Goal: Complete application form

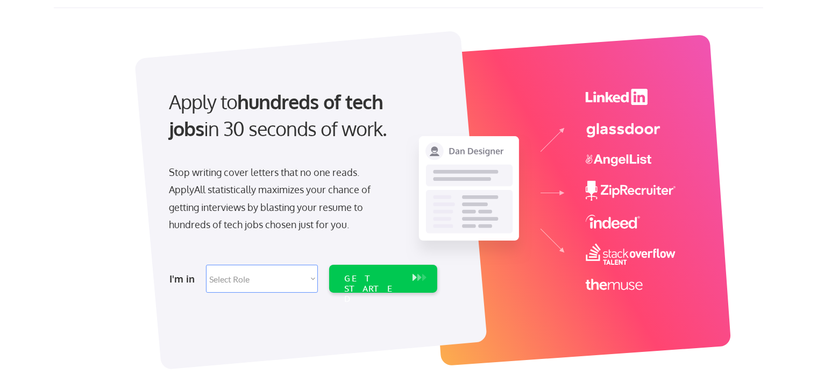
scroll to position [108, 0]
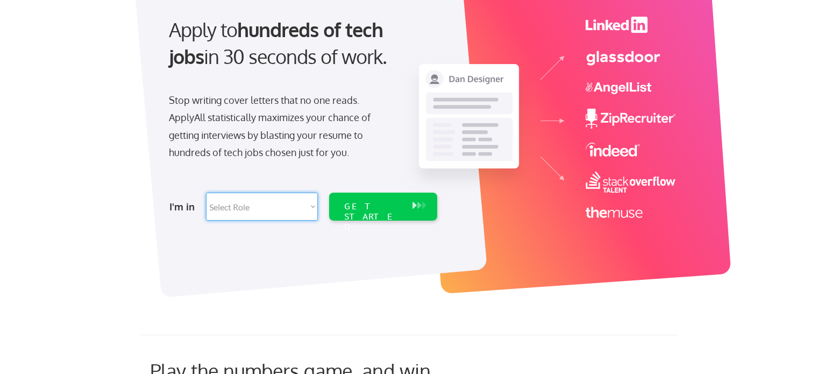
click at [310, 207] on select "Select Role Software Engineering Product Management Customer Success Sales UI/U…" at bounding box center [262, 206] width 112 height 28
select select ""marketing___comms""
click at [206, 192] on select "Select Role Software Engineering Product Management Customer Success Sales UI/U…" at bounding box center [262, 206] width 112 height 28
select select ""marketing___comms""
click at [385, 203] on div "GET STARTED" at bounding box center [373, 216] width 58 height 31
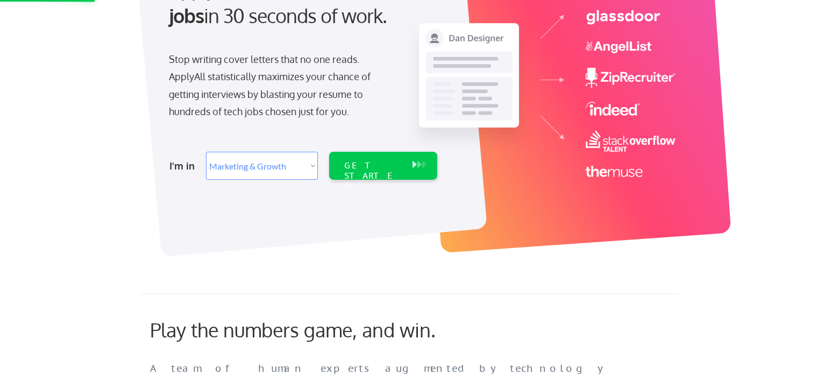
scroll to position [269, 0]
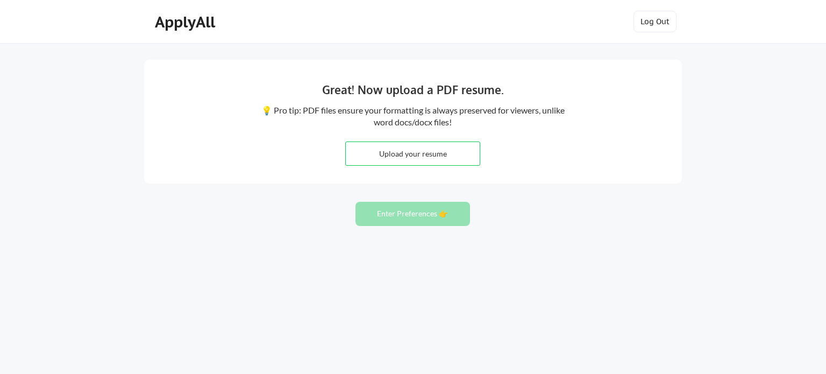
click at [434, 163] on input "file" at bounding box center [413, 153] width 134 height 23
type input "C:\fakepath\Vasih_1808_2025_ME.pdf"
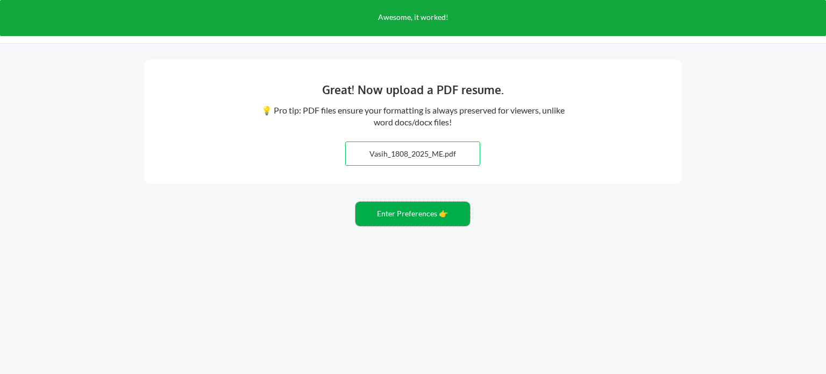
click at [417, 215] on button "Enter Preferences 👉" at bounding box center [412, 214] width 115 height 24
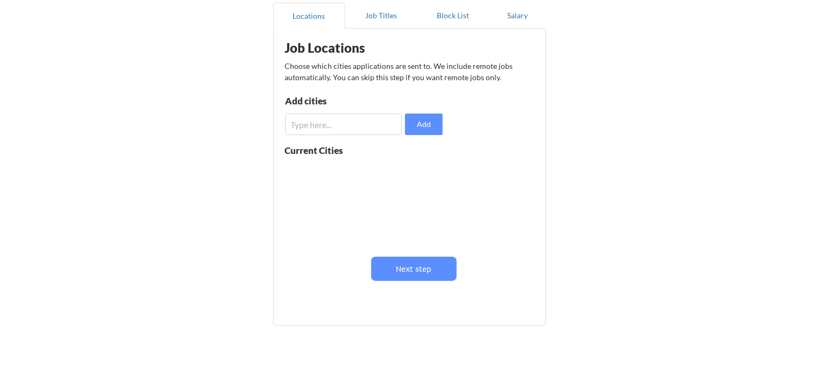
scroll to position [108, 0]
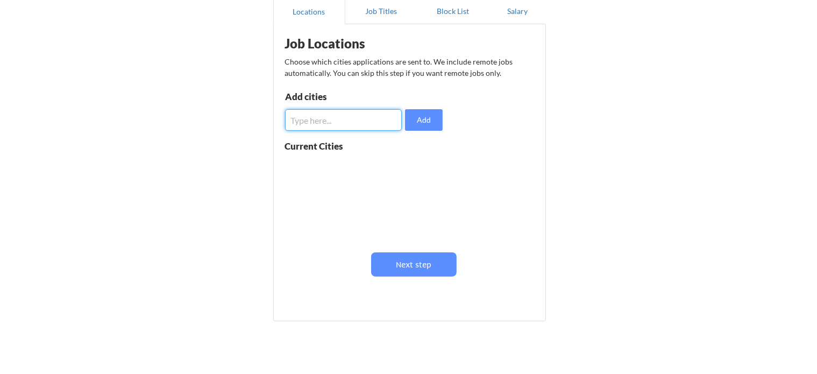
click at [363, 125] on input "input" at bounding box center [343, 120] width 117 height 22
type input "Pune"
click at [421, 119] on button "Add" at bounding box center [424, 120] width 38 height 22
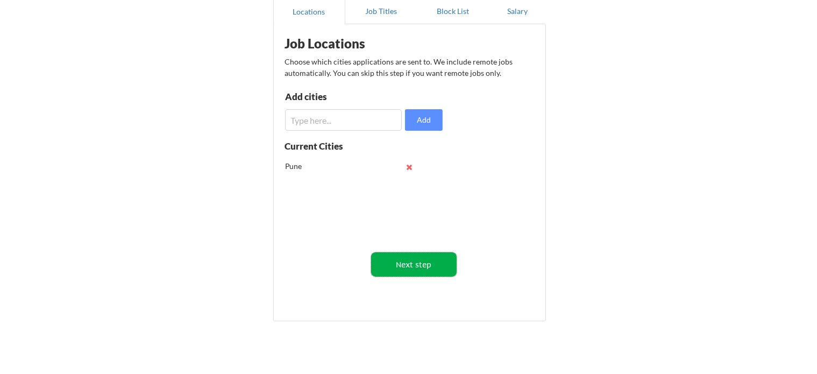
click at [413, 264] on button "Next step" at bounding box center [413, 264] width 85 height 24
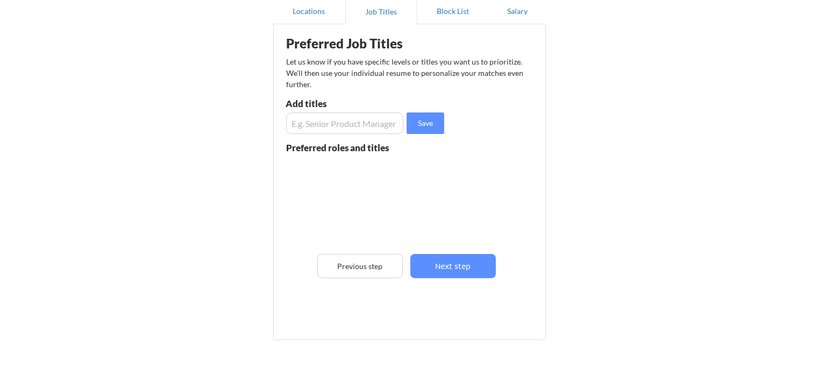
click at [360, 128] on input "input" at bounding box center [344, 123] width 117 height 22
type input "1"
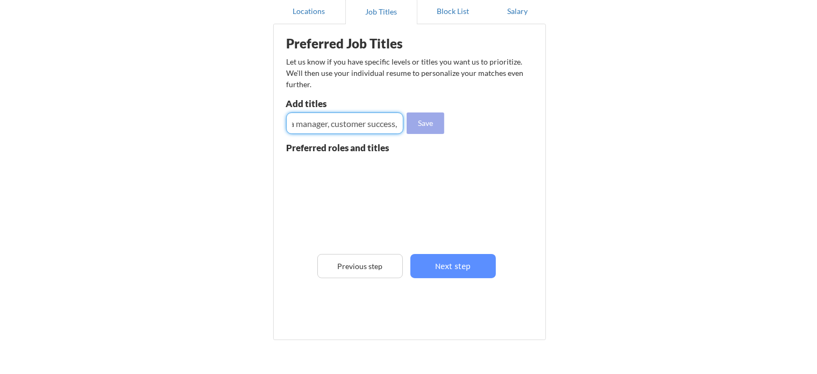
type input "Marketing executive, Ads specialist, social media manager, customer success,"
click at [425, 125] on button "Save" at bounding box center [425, 123] width 38 height 22
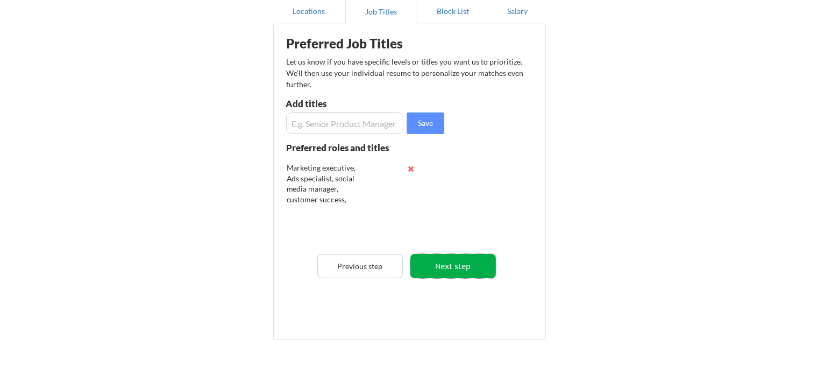
click at [439, 268] on button "Next step" at bounding box center [452, 266] width 85 height 24
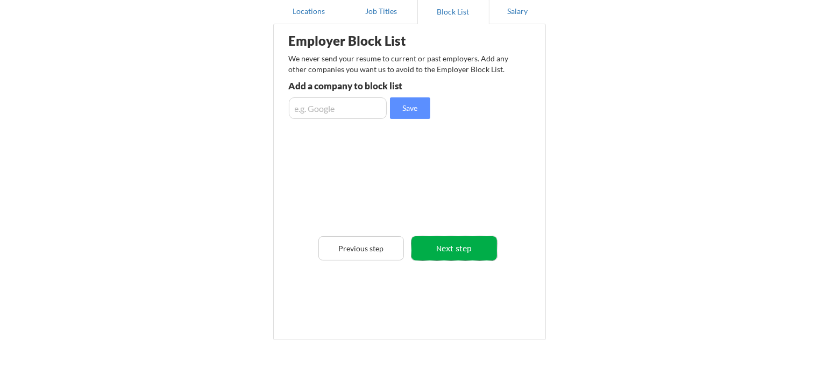
click at [467, 247] on button "Next step" at bounding box center [453, 248] width 85 height 24
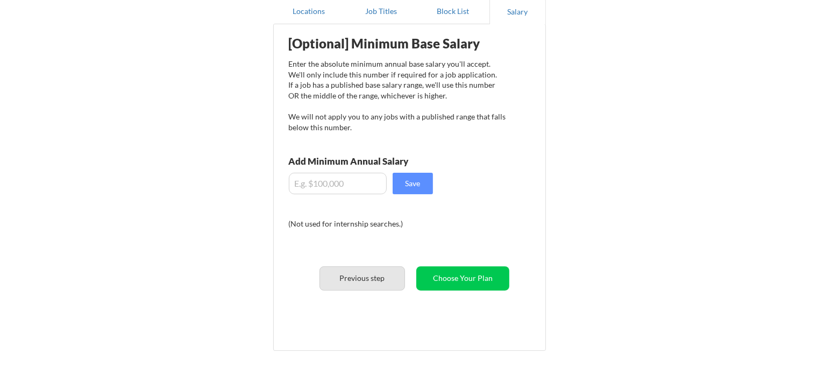
click at [371, 275] on button "Previous step" at bounding box center [361, 278] width 85 height 24
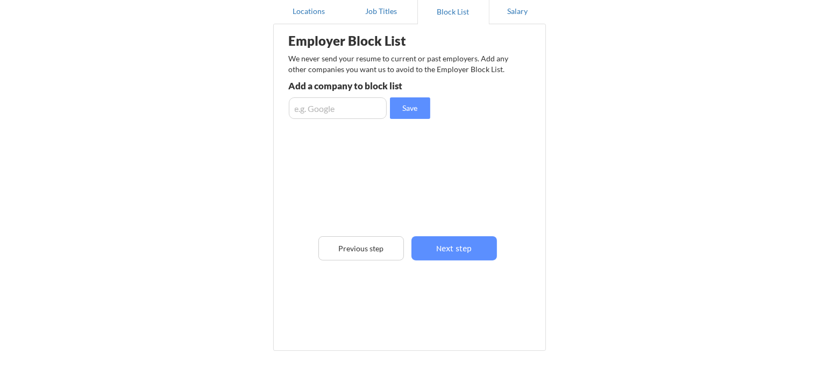
click at [353, 105] on input "input" at bounding box center [338, 108] width 98 height 22
type input "Tata , i reasearch services"
click at [404, 110] on button "Save" at bounding box center [410, 108] width 40 height 22
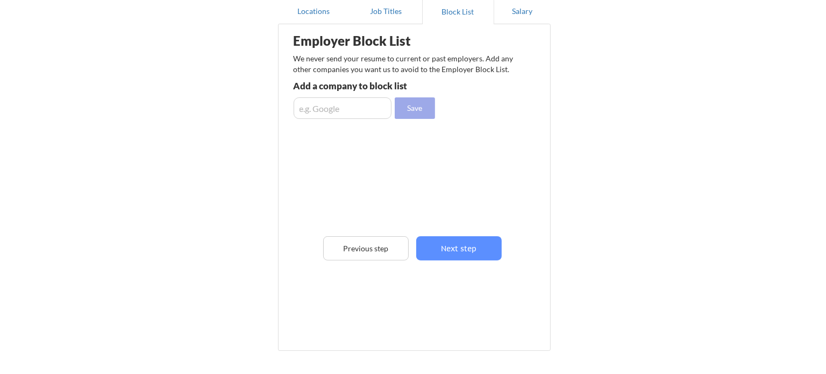
scroll to position [0, 0]
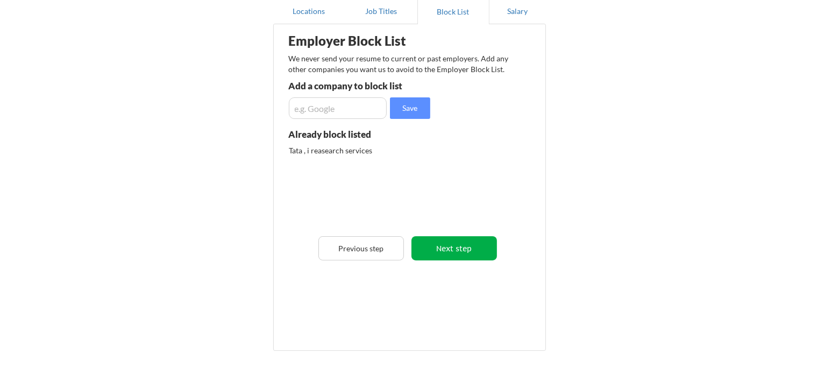
click at [463, 253] on button "Next step" at bounding box center [453, 248] width 85 height 24
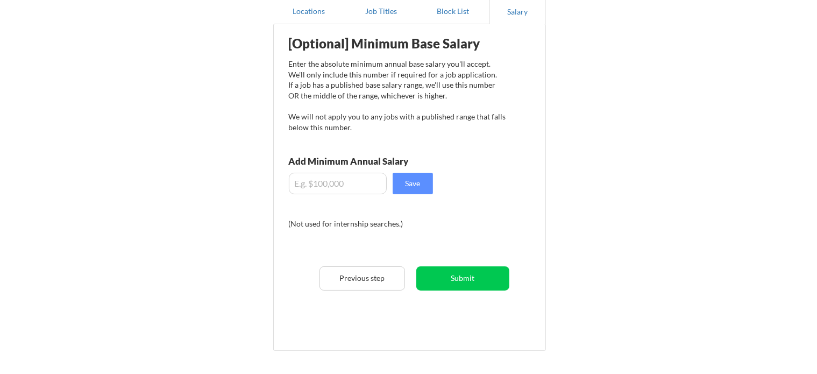
click at [330, 187] on input "input" at bounding box center [338, 184] width 98 height 22
type input "$2,000"
click at [416, 184] on button "Save" at bounding box center [412, 184] width 40 height 22
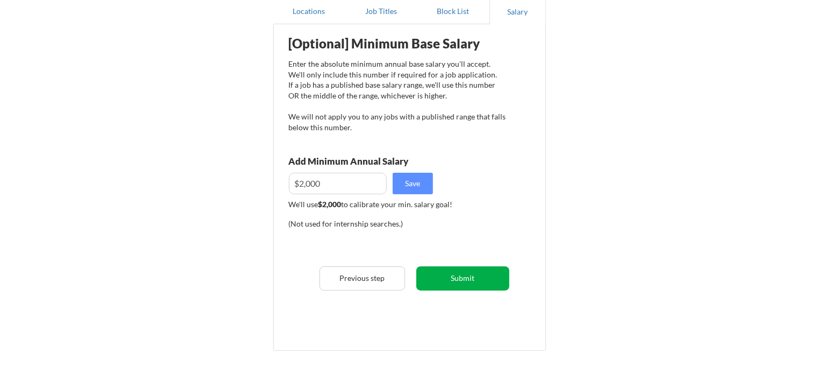
click at [471, 281] on button "Submit" at bounding box center [462, 278] width 93 height 24
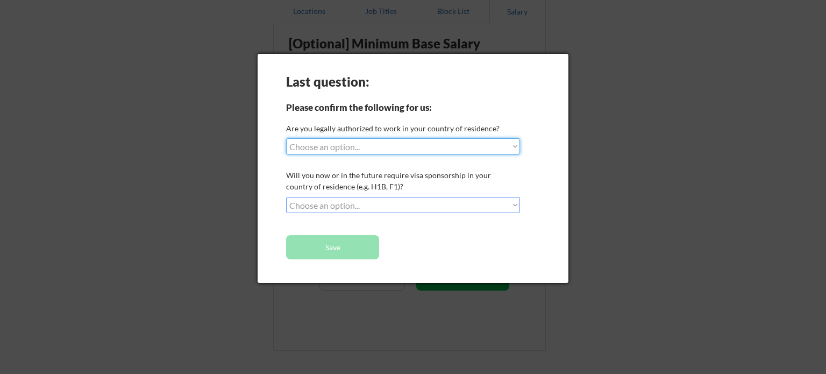
click at [433, 149] on select "Choose an option... Yes, I am a US Citizen Yes, I am a Canadian Citizen Yes, I …" at bounding box center [403, 146] width 234 height 16
select select ""yes__i_am_an_other_permanent_resident""
click at [286, 138] on select "Choose an option... Yes, I am a US Citizen Yes, I am a Canadian Citizen Yes, I …" at bounding box center [403, 146] width 234 height 16
click at [390, 194] on div "Last question: Please confirm the following for us: Are you legally authorized …" at bounding box center [413, 168] width 311 height 229
click at [389, 196] on div "Last question: Please confirm the following for us: Are you legally authorized …" at bounding box center [413, 168] width 311 height 229
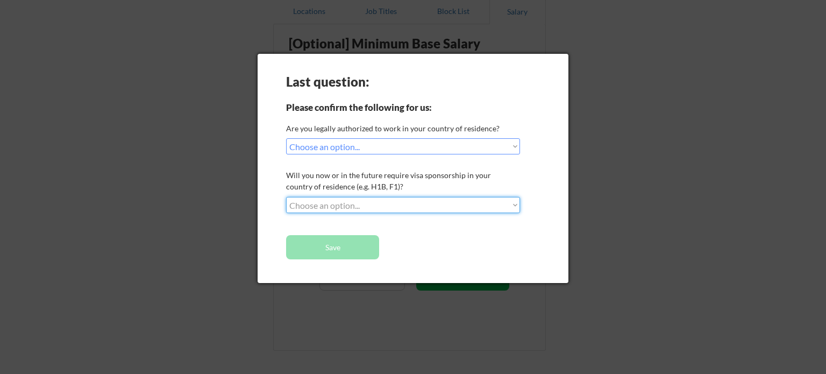
click at [388, 199] on select "Choose an option... No, I will not need sponsorship Yes, I will need sponsorship" at bounding box center [403, 205] width 234 height 16
select select ""yes__i_will_need_sponsorship""
click at [286, 197] on select "Choose an option... No, I will not need sponsorship Yes, I will need sponsorship" at bounding box center [403, 205] width 234 height 16
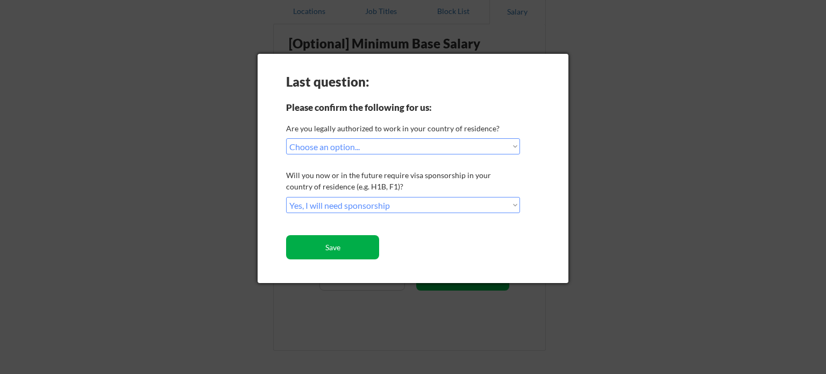
click at [338, 250] on button "Save" at bounding box center [332, 247] width 93 height 24
click at [323, 244] on button "Save" at bounding box center [332, 247] width 93 height 24
